Goal: Find contact information: Find contact information

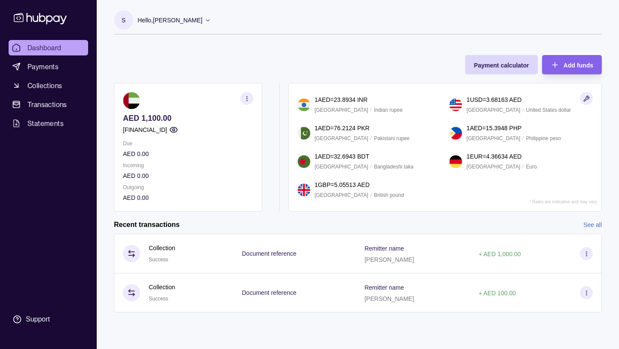
click at [171, 19] on p "Hello, [PERSON_NAME]" at bounding box center [170, 19] width 65 height 9
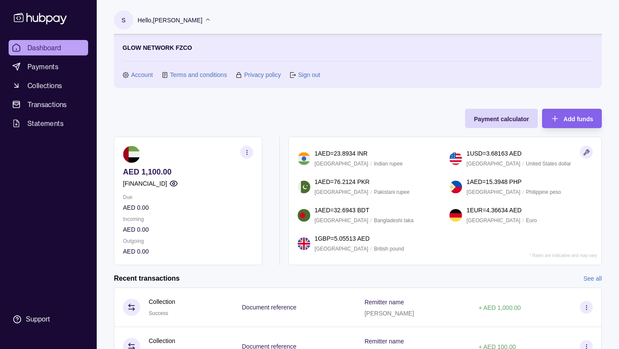
click at [146, 74] on link "Account" at bounding box center [142, 74] width 22 height 9
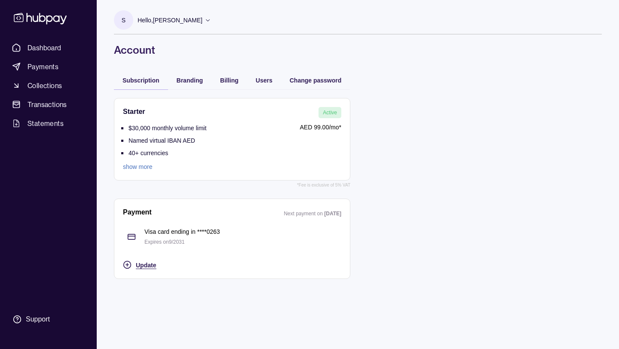
click at [144, 263] on span "Update" at bounding box center [146, 265] width 20 height 7
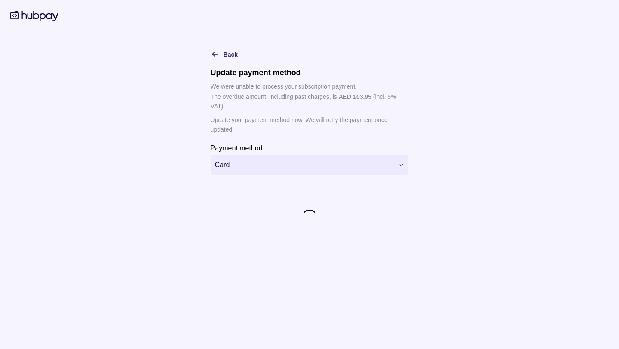
click at [215, 51] on icon "button" at bounding box center [215, 54] width 9 height 9
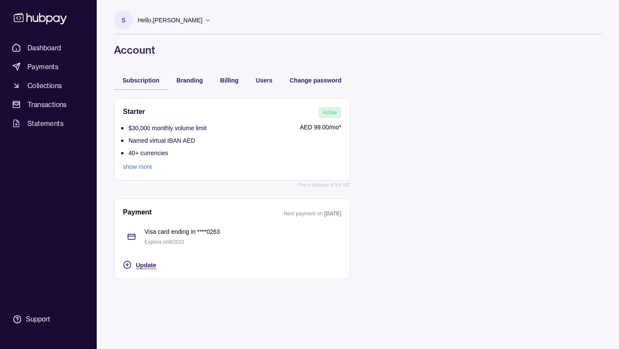
click at [139, 264] on span "Update" at bounding box center [146, 265] width 20 height 7
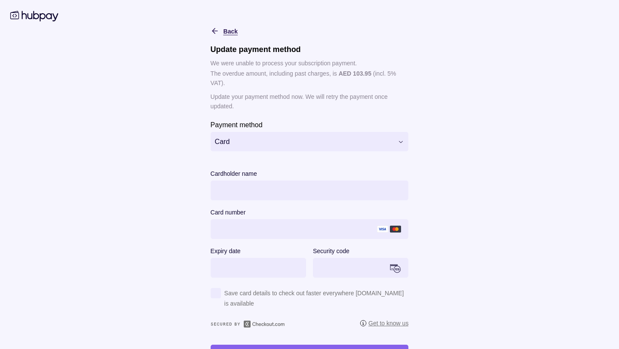
click at [211, 27] on icon "button" at bounding box center [215, 31] width 9 height 9
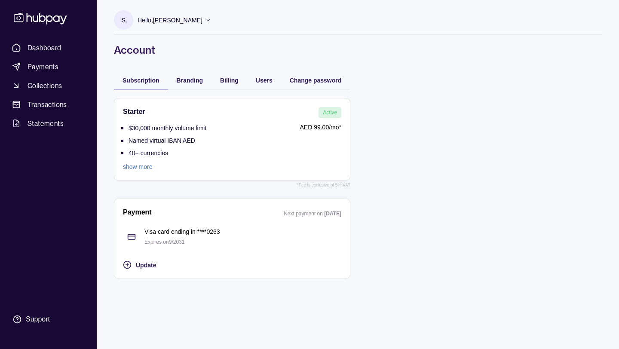
click at [169, 251] on div "Payment Next payment on [DATE] Visa card ending in **** 0263 Expires on 9 / 203…" at bounding box center [232, 239] width 218 height 62
click at [166, 233] on p "Visa card ending in **** 0263" at bounding box center [242, 231] width 197 height 9
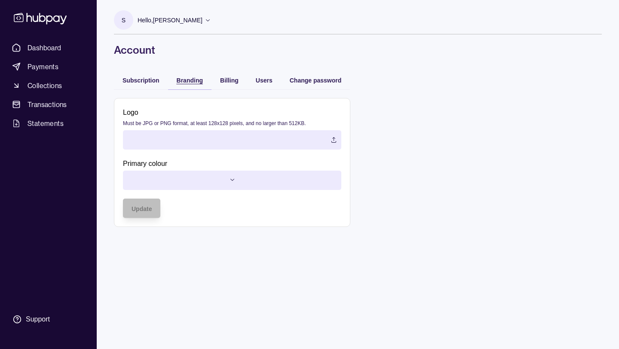
click at [200, 83] on span "Branding" at bounding box center [190, 80] width 26 height 7
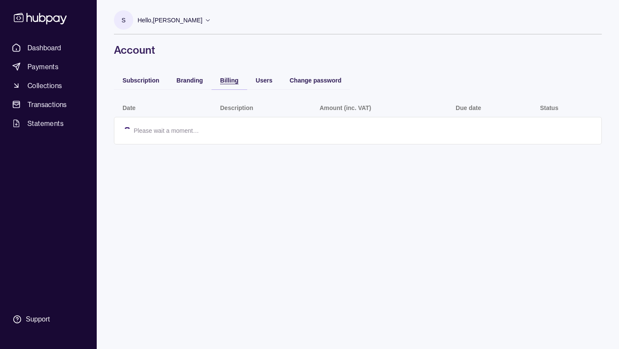
click at [230, 81] on span "Billing" at bounding box center [229, 80] width 18 height 7
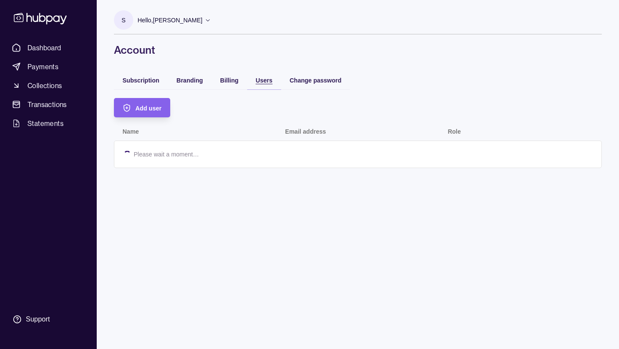
click at [258, 81] on span "Users" at bounding box center [264, 80] width 17 height 7
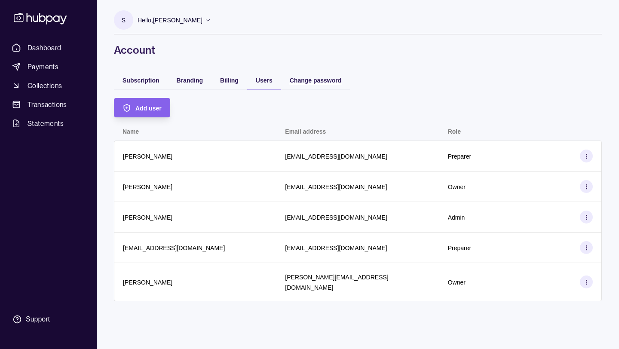
click at [310, 81] on span "Change password" at bounding box center [316, 80] width 52 height 7
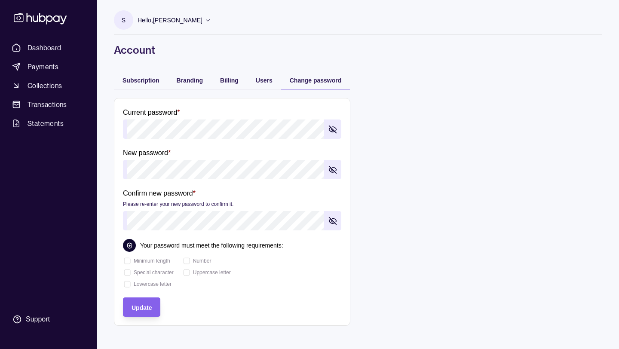
click at [142, 82] on span "Subscription" at bounding box center [141, 80] width 37 height 7
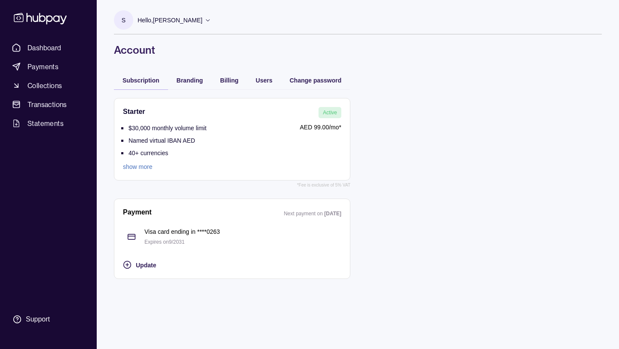
click at [135, 169] on link "show more" at bounding box center [164, 166] width 83 height 9
click at [134, 165] on link "show more" at bounding box center [164, 166] width 83 height 9
click at [277, 118] on div "Starter Active $30,000 monthly volume limit Named virtual IBAN AED 40+ currenci…" at bounding box center [232, 139] width 218 height 64
click at [143, 262] on span "Update" at bounding box center [146, 265] width 20 height 7
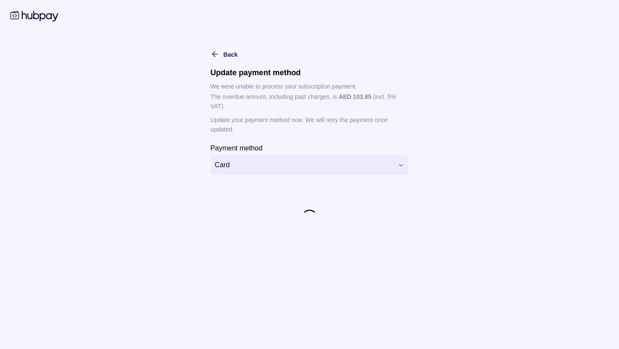
click at [246, 163] on html "**********" at bounding box center [309, 174] width 619 height 349
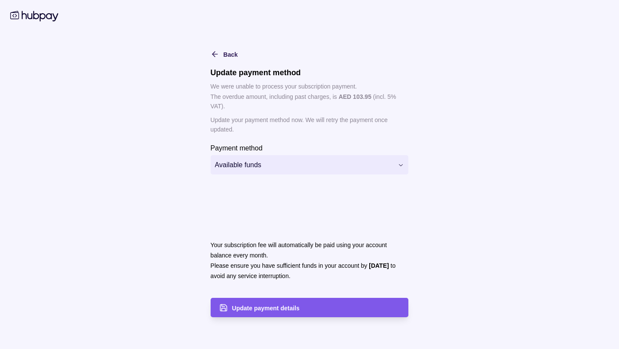
click at [272, 308] on span "Update payment details" at bounding box center [266, 308] width 68 height 7
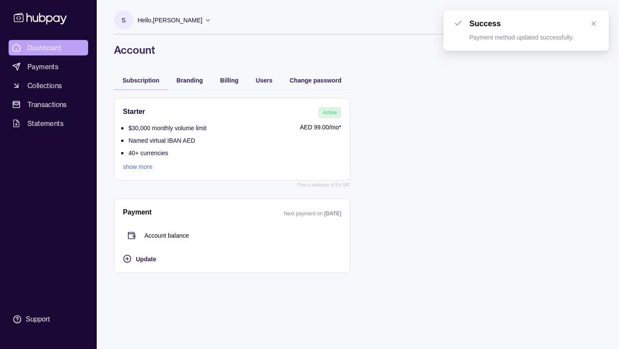
click at [63, 48] on link "Dashboard" at bounding box center [49, 47] width 80 height 15
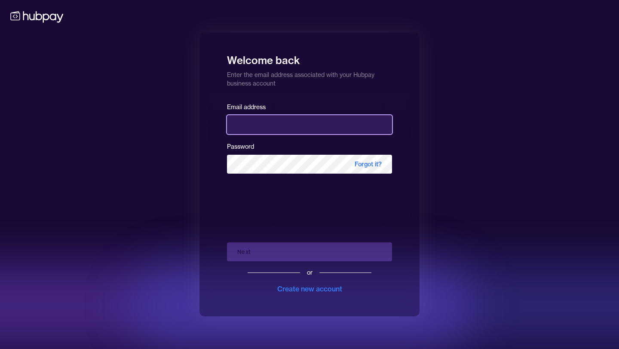
click at [284, 129] on input "email" at bounding box center [309, 124] width 165 height 19
type input "**********"
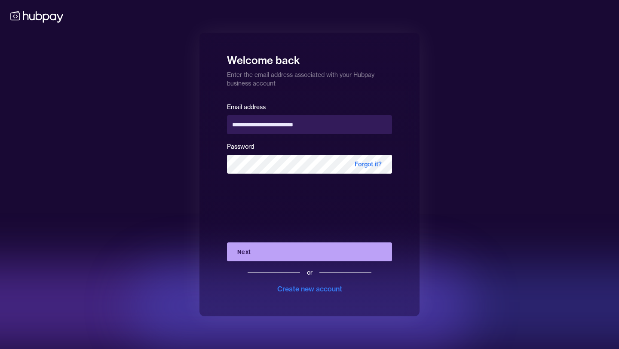
click at [303, 253] on button "Next" at bounding box center [309, 252] width 165 height 19
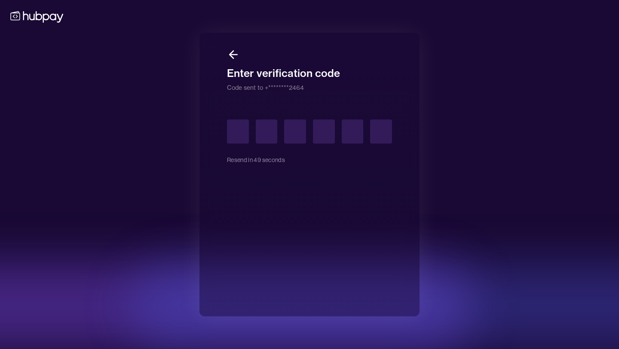
type input "*"
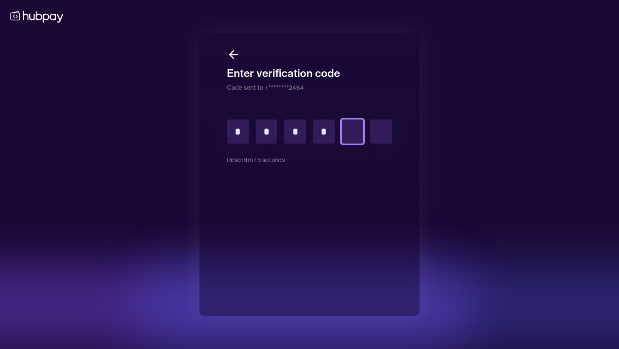
type input "*"
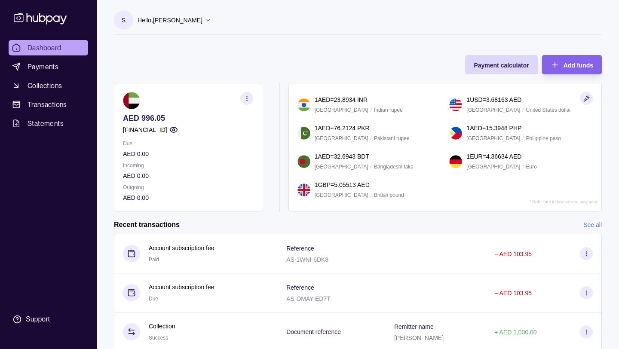
click at [146, 21] on p "Hello, [PERSON_NAME]" at bounding box center [170, 19] width 65 height 9
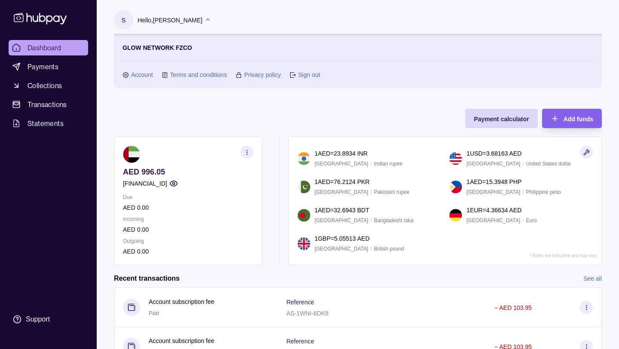
click at [135, 75] on link "Account" at bounding box center [142, 74] width 22 height 9
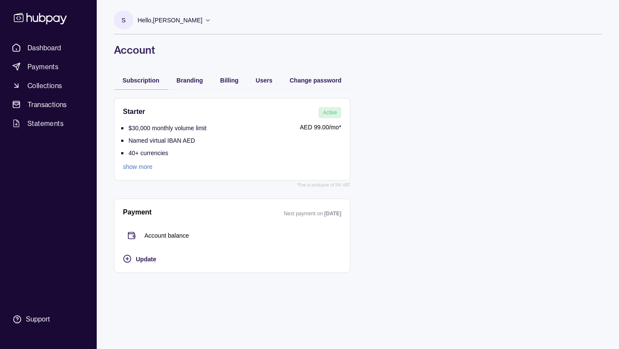
click at [138, 168] on link "show more" at bounding box center [164, 166] width 83 height 9
click at [38, 50] on span "Dashboard" at bounding box center [45, 48] width 34 height 10
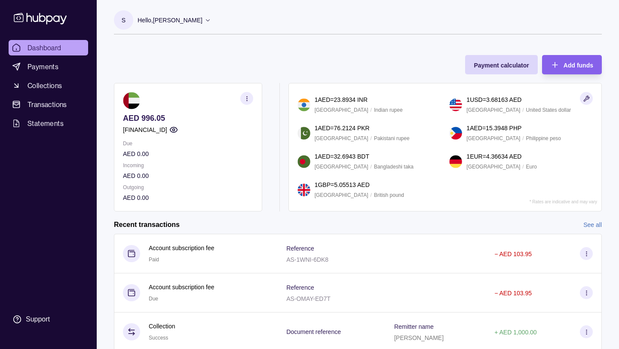
click at [247, 98] on circle "button" at bounding box center [246, 98] width 0 height 0
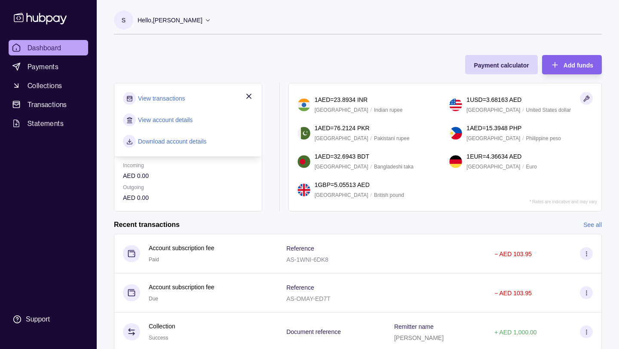
click at [178, 61] on div "Payment calculator Add funds AED 996.05 [FINANCIAL_ID] Due AED 0.00 Incoming AE…" at bounding box center [358, 128] width 488 height 165
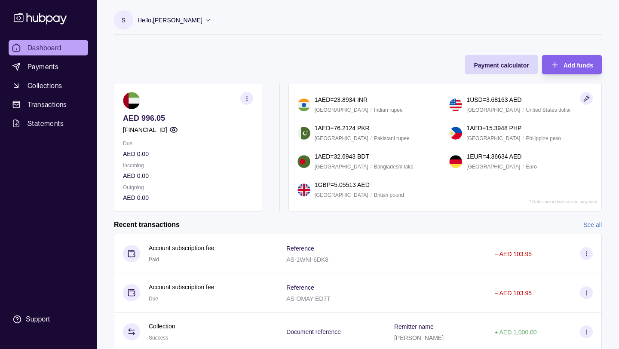
click at [247, 99] on icon "button" at bounding box center [247, 98] width 6 height 6
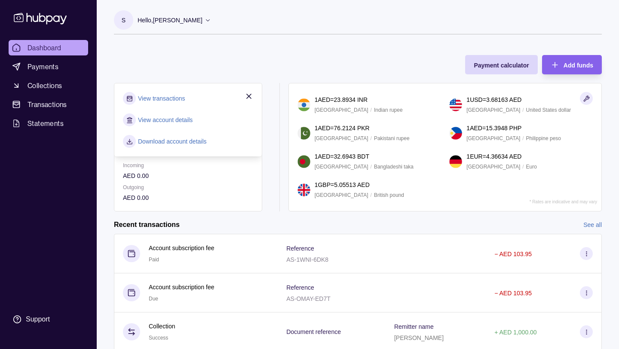
click at [172, 123] on link "View account details" at bounding box center [165, 119] width 55 height 9
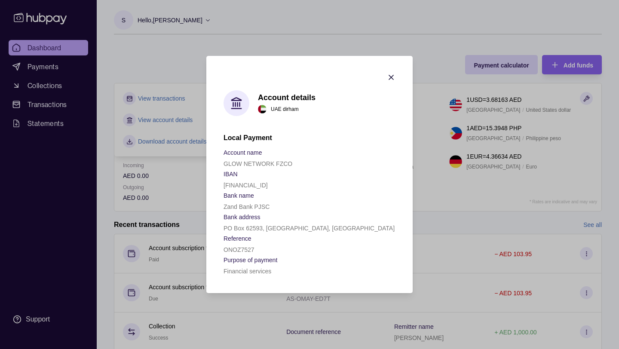
click at [393, 77] on icon "button" at bounding box center [391, 77] width 9 height 9
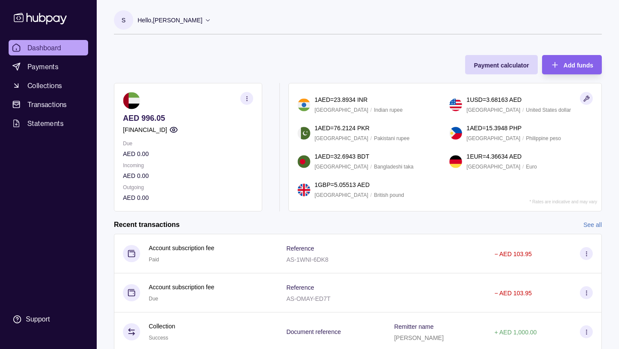
click at [158, 20] on p "Hello, [PERSON_NAME]" at bounding box center [170, 19] width 65 height 9
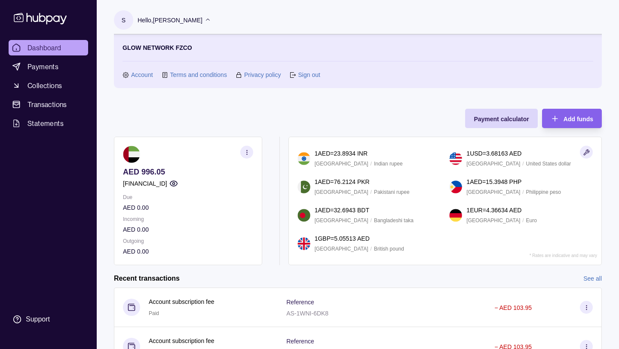
click at [142, 74] on link "Account" at bounding box center [142, 74] width 22 height 9
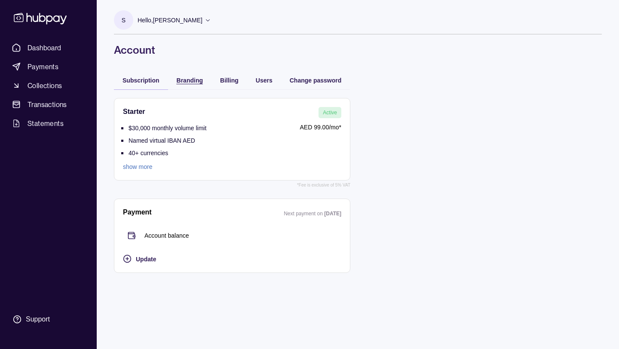
click at [194, 78] on span "Branding" at bounding box center [190, 80] width 26 height 7
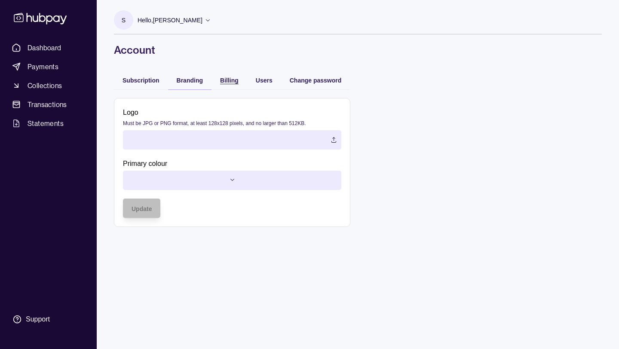
click at [231, 79] on span "Billing" at bounding box center [229, 80] width 18 height 7
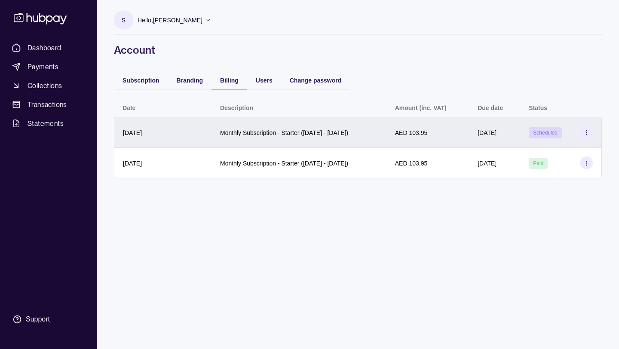
click at [587, 133] on icon at bounding box center [586, 132] width 6 height 6
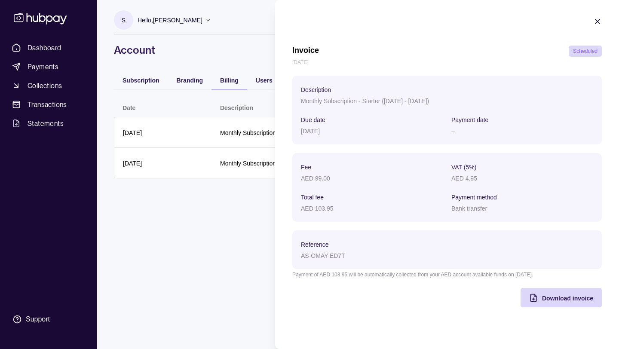
click at [594, 18] on icon "button" at bounding box center [597, 21] width 9 height 9
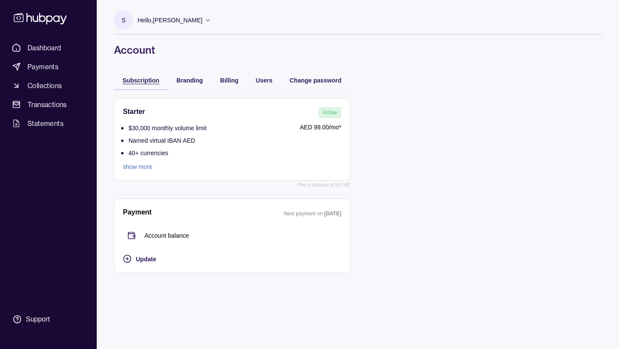
click at [136, 83] on span "Subscription" at bounding box center [141, 80] width 37 height 7
click at [37, 319] on div "Support" at bounding box center [38, 319] width 24 height 9
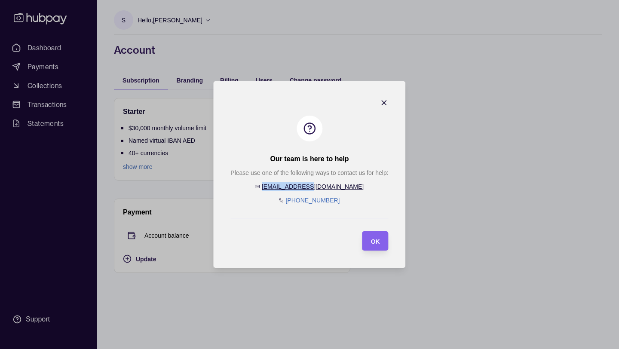
drag, startPoint x: 344, startPoint y: 185, endPoint x: 335, endPoint y: 187, distance: 9.5
click at [335, 187] on div "Please use one of the following ways to contact us for help: help@hubpay.ae +97…" at bounding box center [309, 186] width 158 height 37
copy div "help@hubpay.ae"
